Goal: Transaction & Acquisition: Purchase product/service

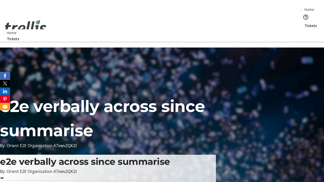
click at [305, 23] on span "Tickets" at bounding box center [311, 25] width 12 height 5
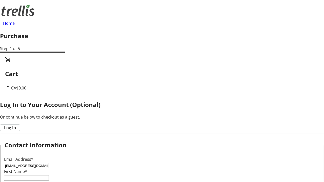
type input "[EMAIL_ADDRESS][DOMAIN_NAME]"
type input "Marina"
type input "[PERSON_NAME]"
